Goal: Task Accomplishment & Management: Use online tool/utility

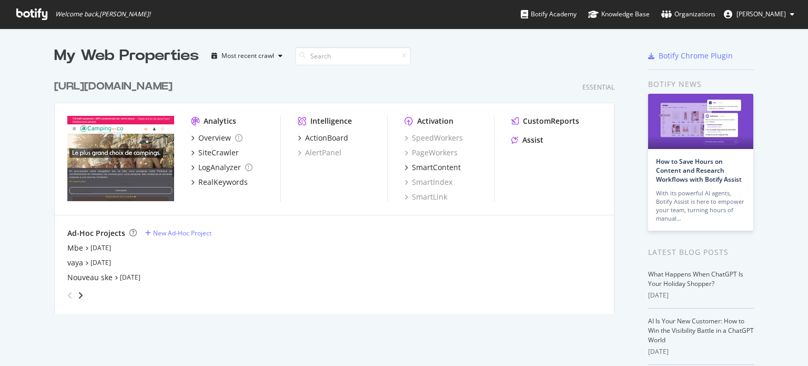
scroll to position [358, 792]
click at [82, 272] on div "Nouveau ske" at bounding box center [89, 277] width 45 height 11
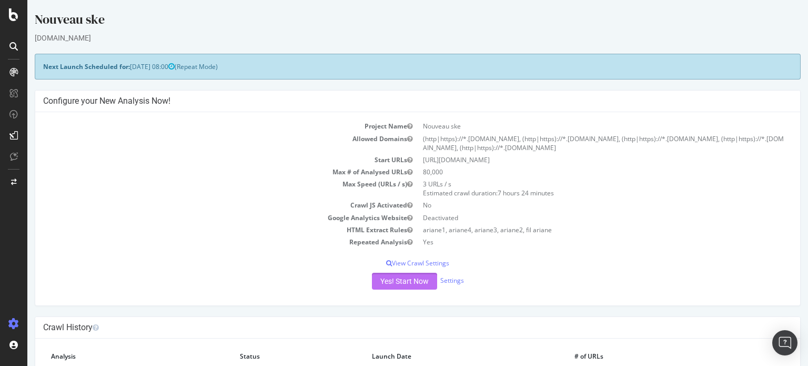
click at [396, 277] on button "Yes! Start Now" at bounding box center [404, 281] width 65 height 17
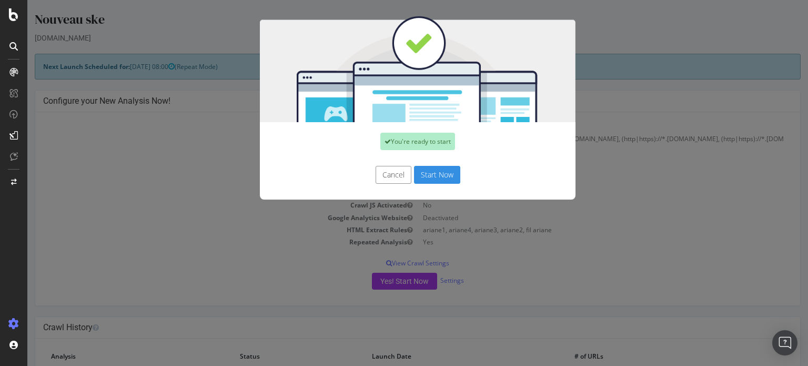
click at [427, 174] on button "Start Now" at bounding box center [437, 175] width 46 height 18
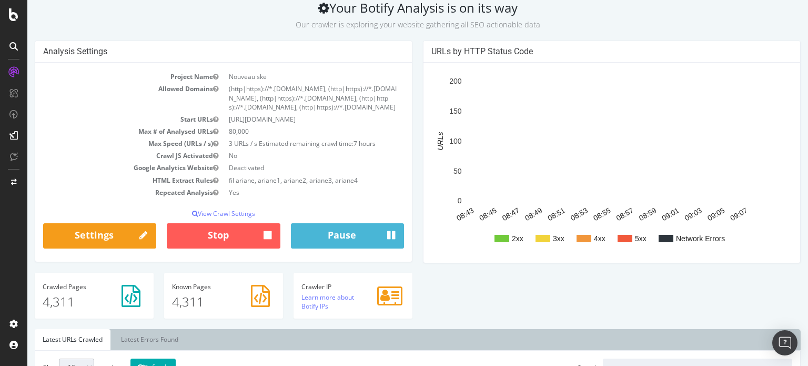
scroll to position [53, 0]
